Goal: Navigation & Orientation: Find specific page/section

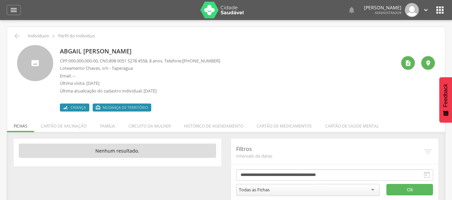
click at [219, 7] on img at bounding box center [222, 10] width 44 height 17
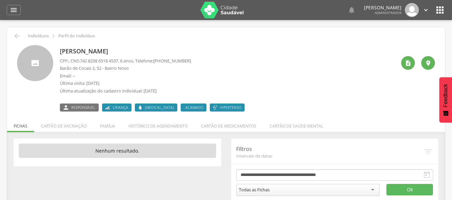
click at [442, 11] on icon "" at bounding box center [440, 10] width 11 height 11
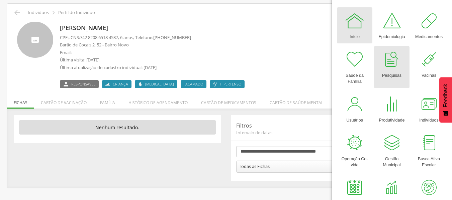
scroll to position [25, 0]
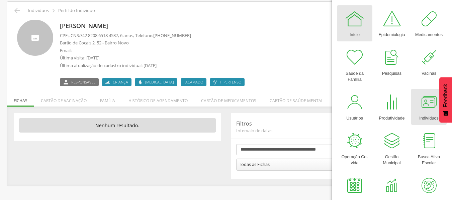
click at [424, 110] on div at bounding box center [429, 102] width 20 height 20
